Goal: Information Seeking & Learning: Learn about a topic

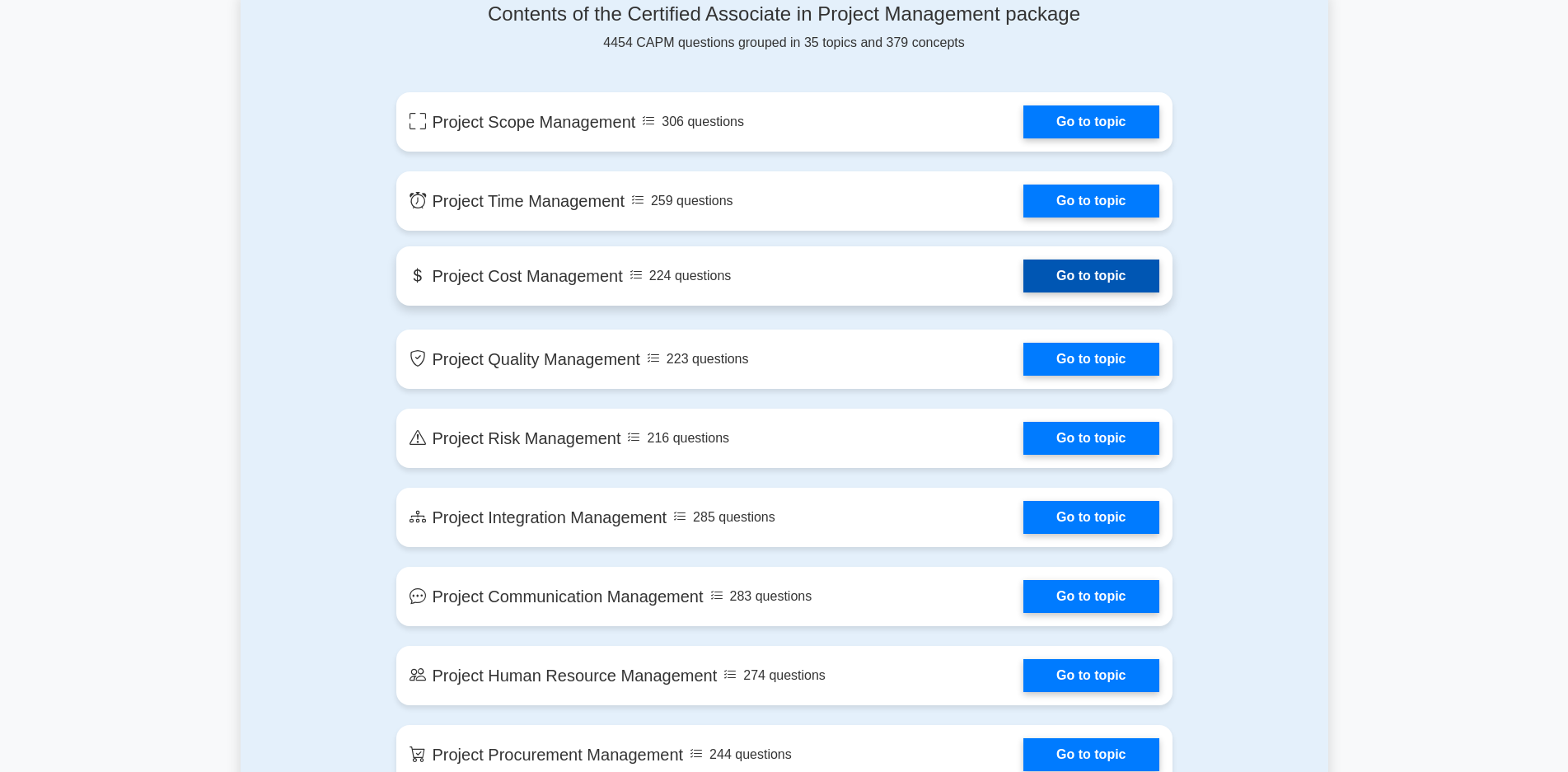
scroll to position [907, 0]
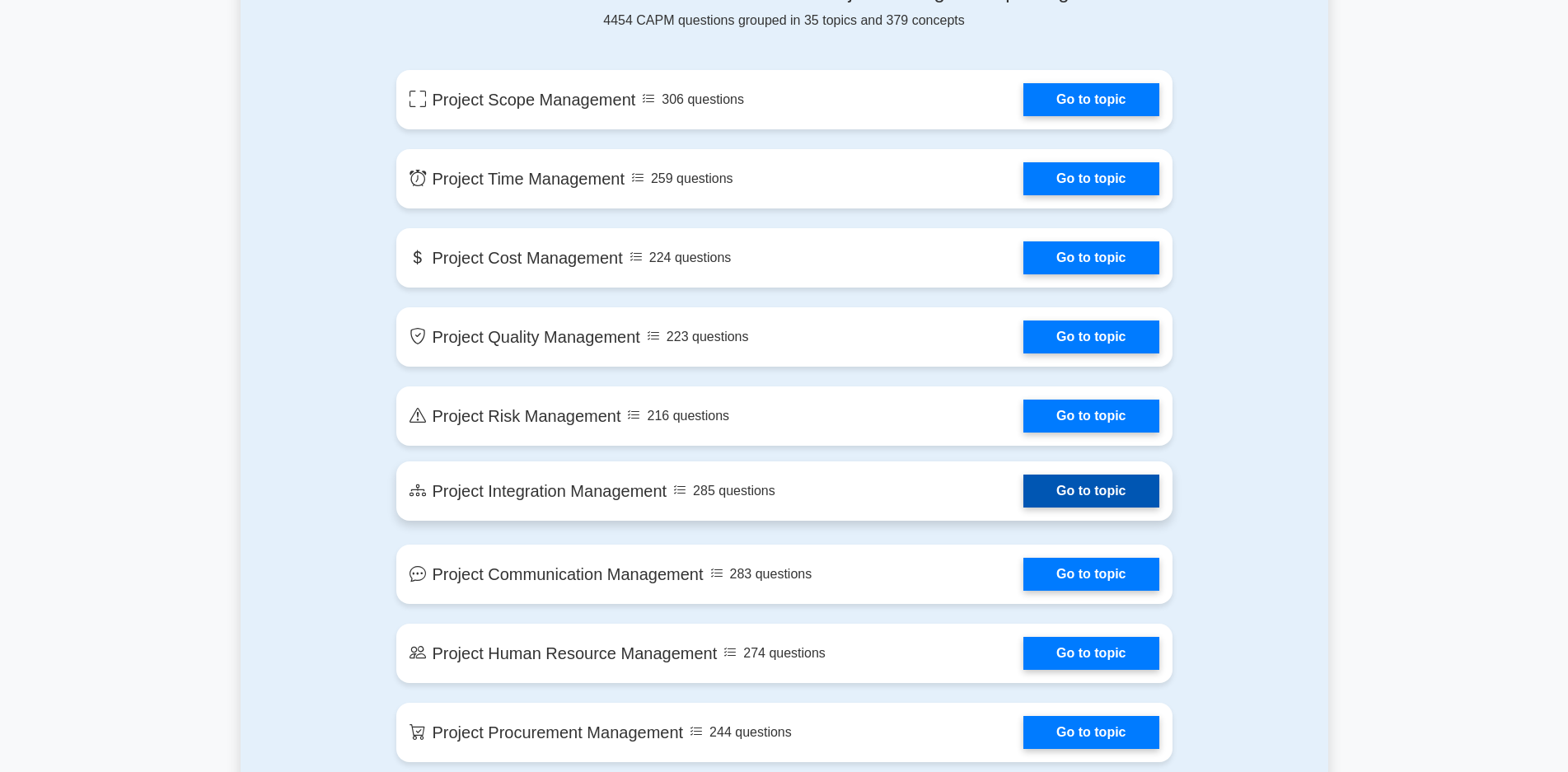
click at [1086, 490] on link "Go to topic" at bounding box center [1091, 491] width 135 height 33
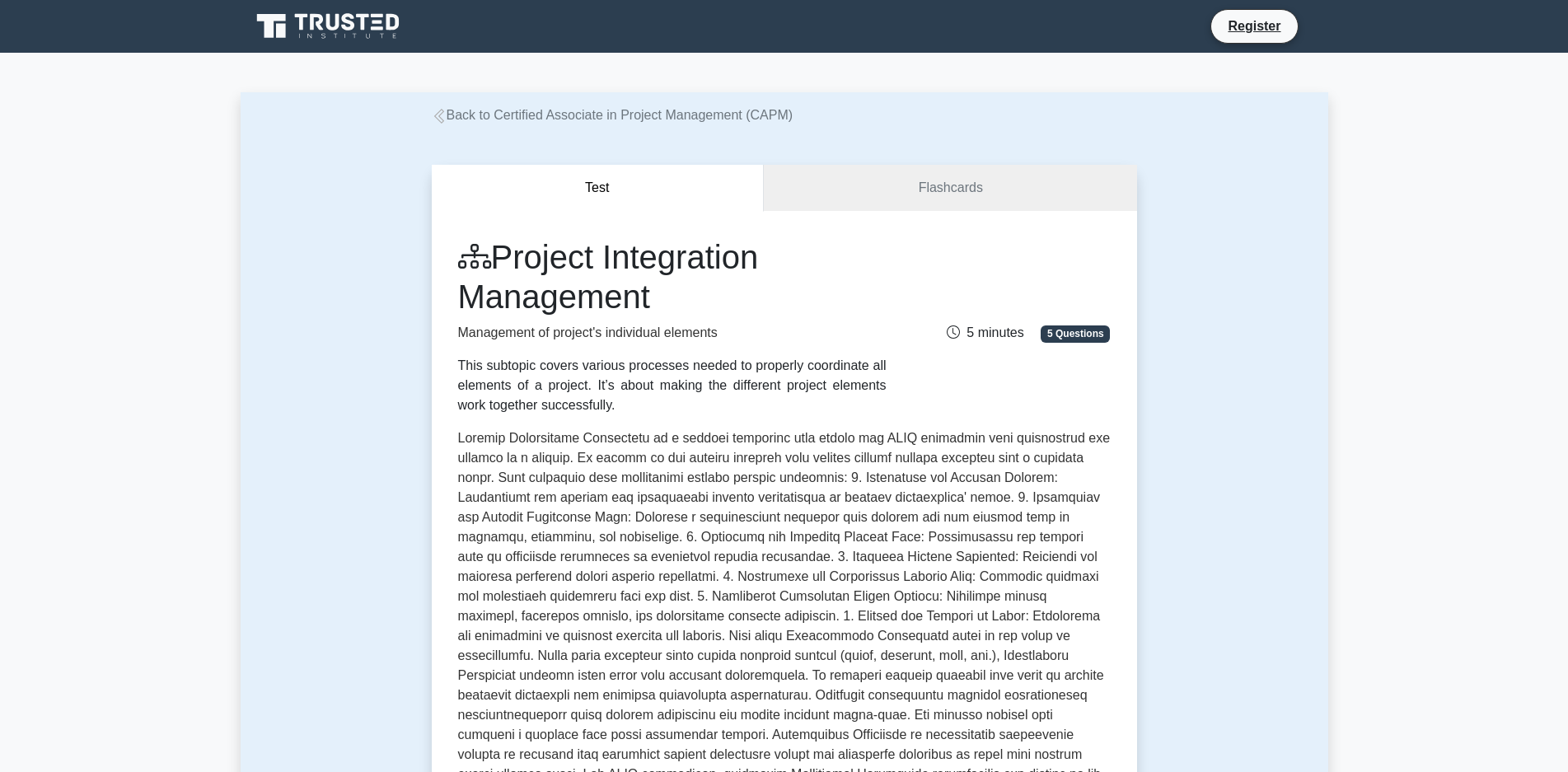
drag, startPoint x: 1450, startPoint y: 452, endPoint x: 1444, endPoint y: 382, distance: 70.3
drag, startPoint x: 1445, startPoint y: 382, endPoint x: 1459, endPoint y: 284, distance: 99.0
drag, startPoint x: 1459, startPoint y: 284, endPoint x: 1346, endPoint y: 207, distance: 136.7
